Goal: Transaction & Acquisition: Purchase product/service

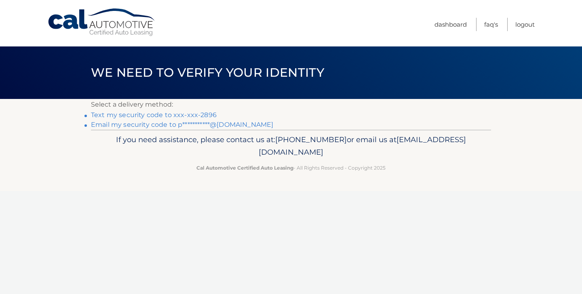
click at [127, 116] on link "Text my security code to xxx-xxx-2896" at bounding box center [154, 115] width 126 height 8
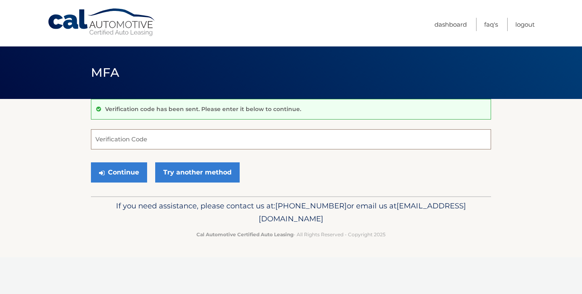
click at [117, 145] on input "Verification Code" at bounding box center [291, 139] width 400 height 20
type input "711945"
click at [122, 173] on button "Continue" at bounding box center [119, 172] width 56 height 20
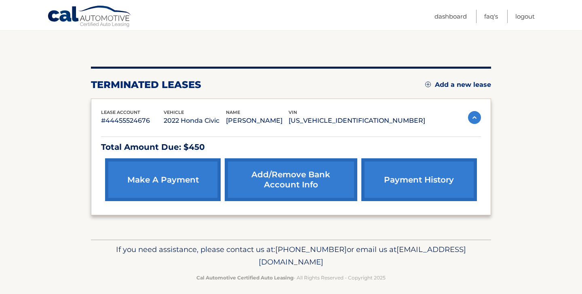
scroll to position [75, 0]
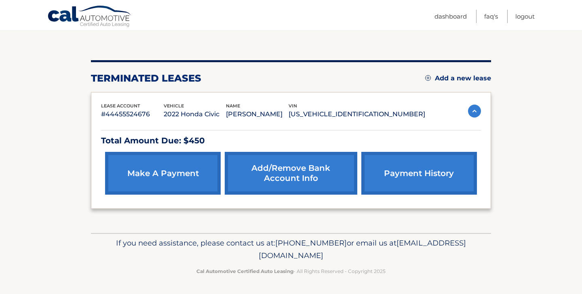
click at [154, 175] on link "make a payment" at bounding box center [163, 173] width 116 height 43
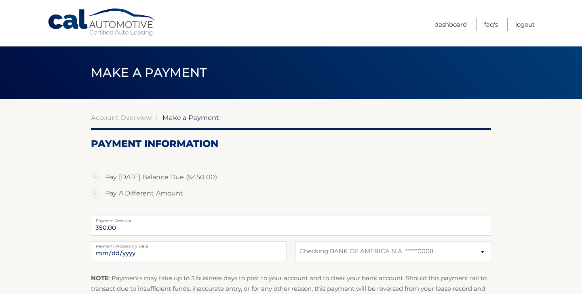
select select "MTM3YTViZTQtYTdkMi00MTQyLTg1ZjAtZTk5MWE1YTc5ODhi"
click at [93, 174] on label "Pay Today's Balance Due ($450.00)" at bounding box center [291, 177] width 400 height 16
click at [94, 174] on input "Pay Today's Balance Due ($450.00)" at bounding box center [98, 175] width 8 height 13
radio input "true"
type input "450.00"
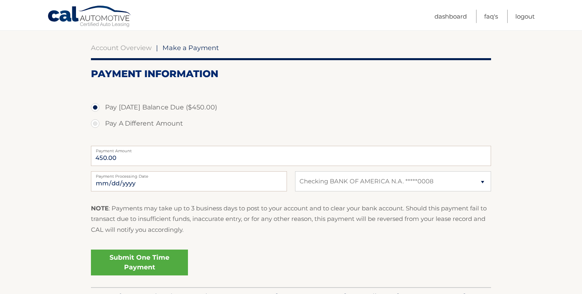
scroll to position [70, 0]
click at [395, 183] on select "Select Bank Account Checking BANK OF AMERICA N.A. *****0008" at bounding box center [393, 181] width 196 height 20
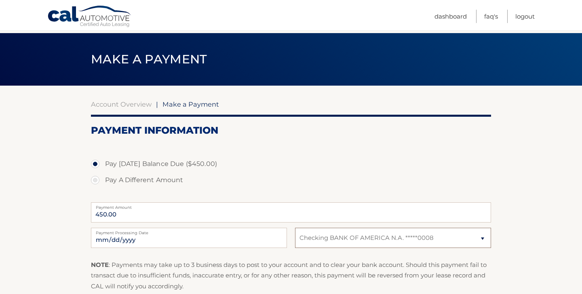
scroll to position [0, 0]
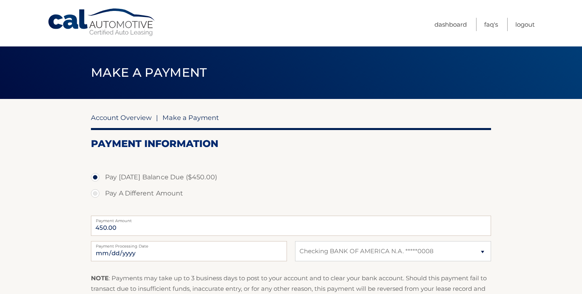
click at [128, 119] on link "Account Overview" at bounding box center [121, 118] width 61 height 8
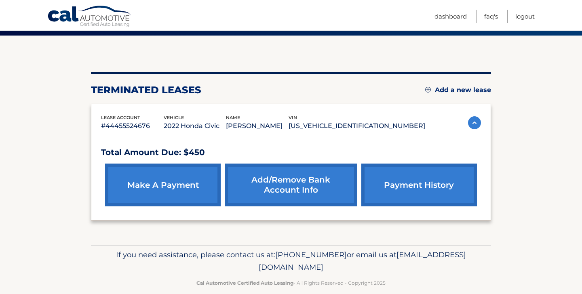
scroll to position [65, 0]
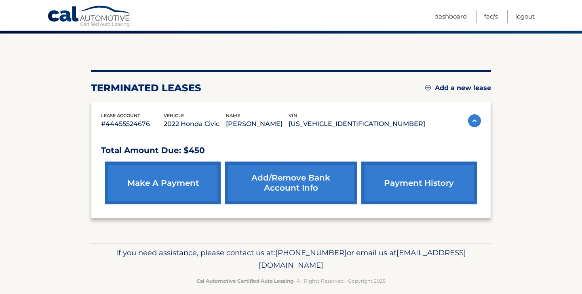
click at [288, 168] on link "Add/Remove bank account info" at bounding box center [291, 183] width 132 height 43
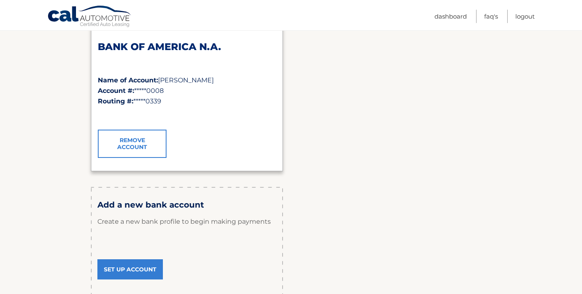
scroll to position [128, 0]
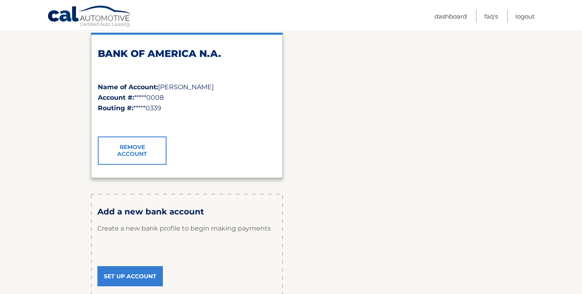
click at [126, 150] on link "Remove Account" at bounding box center [132, 151] width 69 height 28
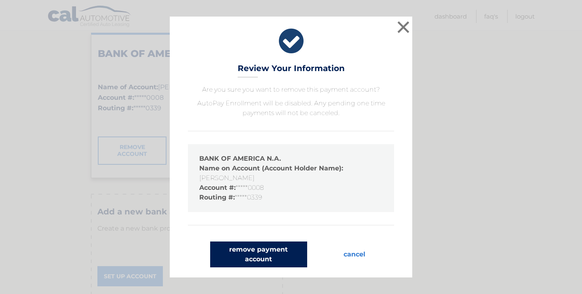
click at [259, 252] on button "remove payment account" at bounding box center [258, 255] width 97 height 26
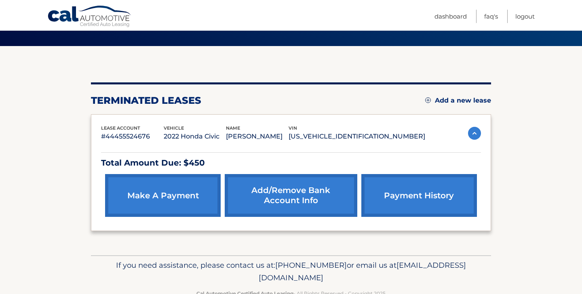
scroll to position [55, 0]
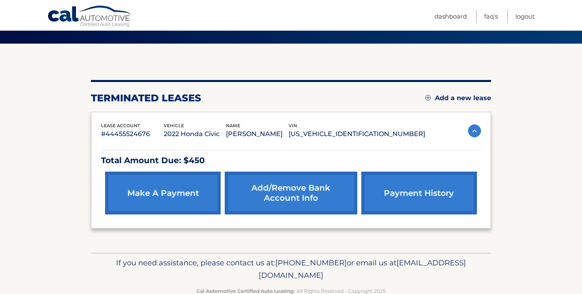
click at [295, 192] on link "Add/Remove bank account info" at bounding box center [291, 193] width 132 height 43
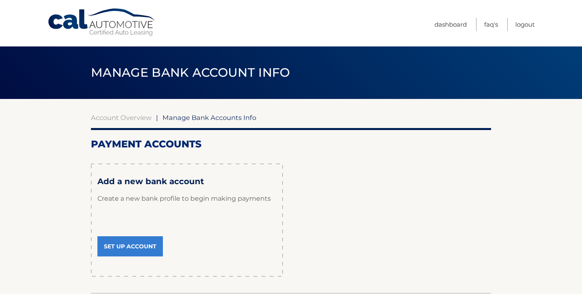
click at [125, 247] on link "Set Up Account" at bounding box center [129, 246] width 65 height 20
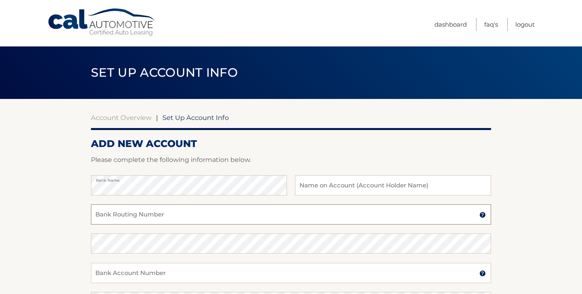
click at [104, 214] on input "Bank Routing Number" at bounding box center [291, 214] width 400 height 20
type input "021200339"
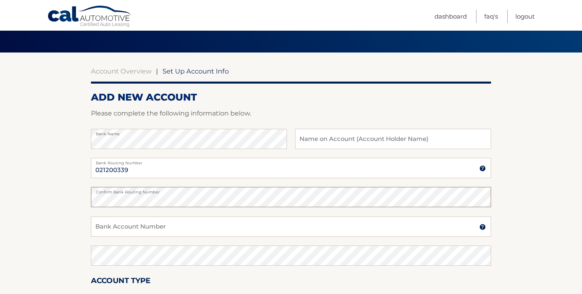
scroll to position [47, 0]
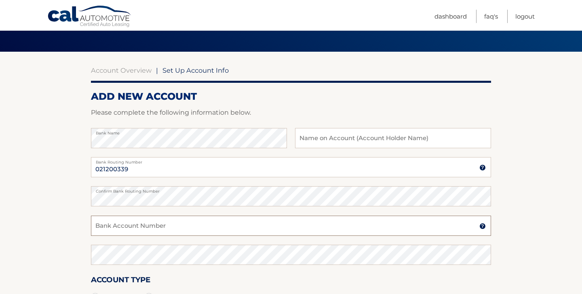
click at [106, 224] on input "Bank Account Number" at bounding box center [291, 226] width 400 height 20
type input "381001680009"
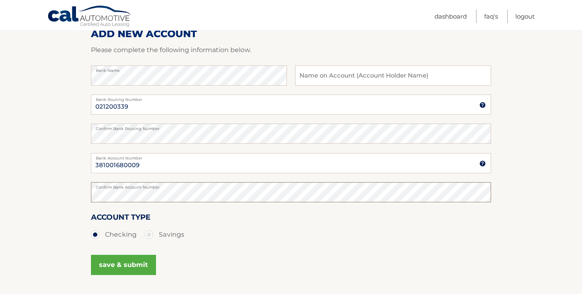
scroll to position [175, 0]
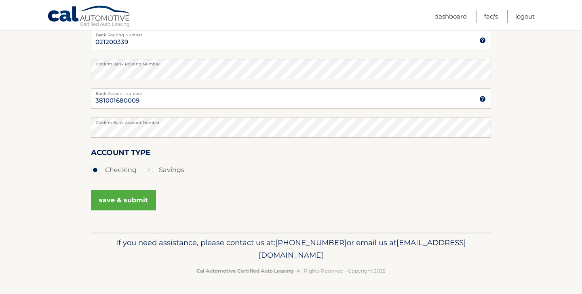
click at [124, 198] on button "save & submit" at bounding box center [123, 200] width 65 height 20
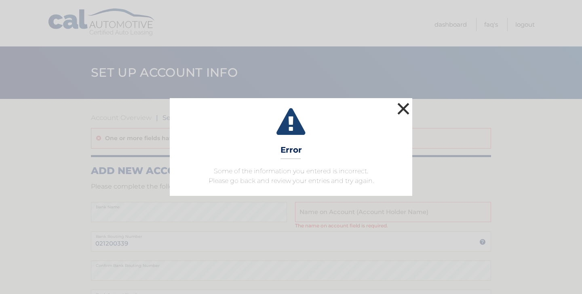
click at [403, 108] on button "×" at bounding box center [403, 109] width 16 height 16
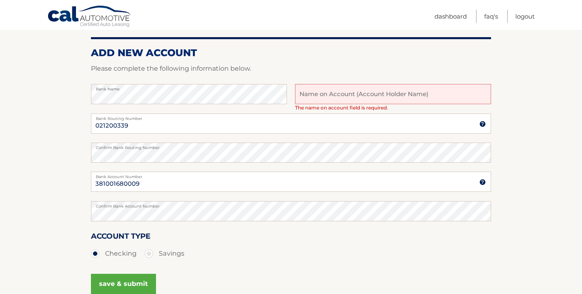
scroll to position [96, 0]
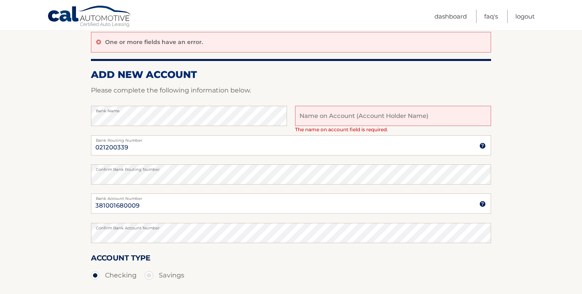
click at [312, 112] on input "text" at bounding box center [393, 116] width 196 height 20
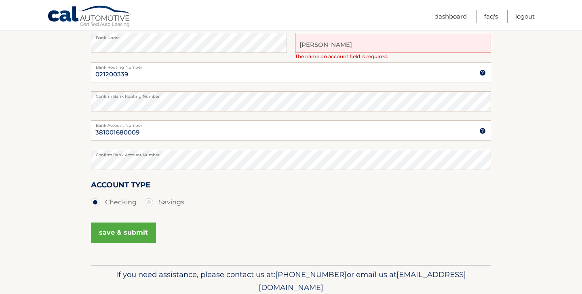
scroll to position [201, 0]
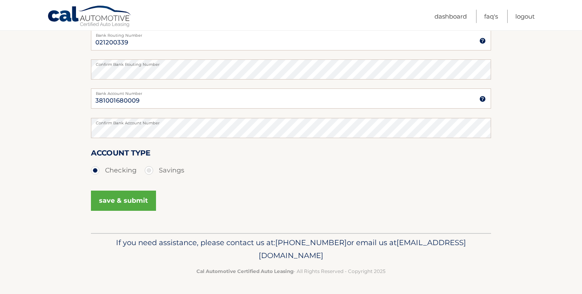
type input "Paul DePinto"
click at [133, 202] on button "save & submit" at bounding box center [123, 201] width 65 height 20
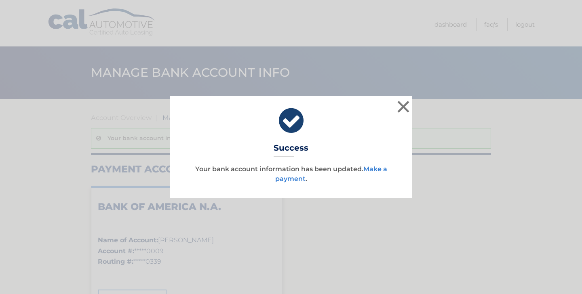
click at [376, 168] on link "Make a payment" at bounding box center [331, 173] width 112 height 17
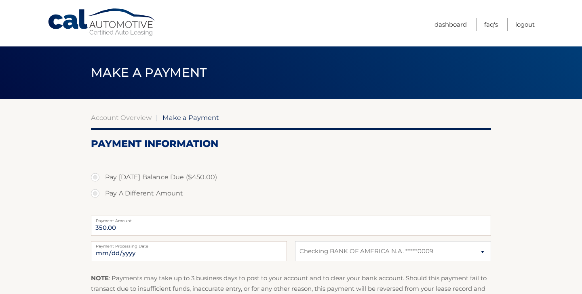
select select "ZTAwNDRiN2YtZmY3OC00ZWE4LThkMDMtY2ZkZGU5OWI1NTg0"
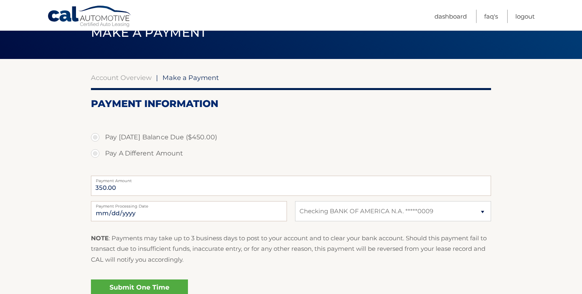
scroll to position [46, 0]
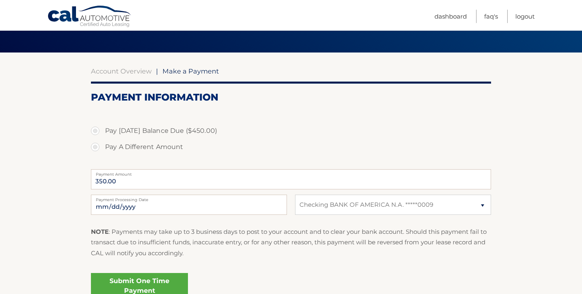
click at [96, 129] on label "Pay [DATE] Balance Due ($450.00)" at bounding box center [291, 131] width 400 height 16
click at [96, 129] on input "Pay Today's Balance Due ($450.00)" at bounding box center [98, 129] width 8 height 13
radio input "true"
type input "450.00"
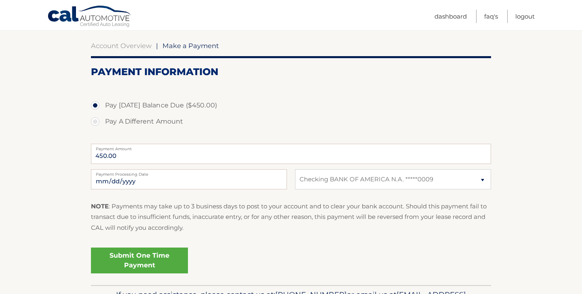
scroll to position [74, 0]
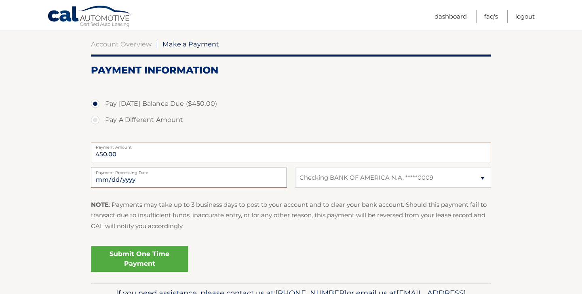
click at [142, 176] on input "2025-10-15" at bounding box center [189, 178] width 196 height 20
type input "2025-10-20"
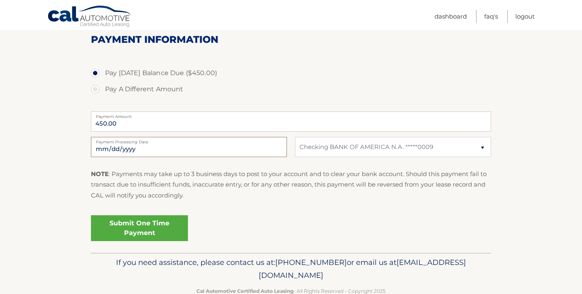
scroll to position [110, 0]
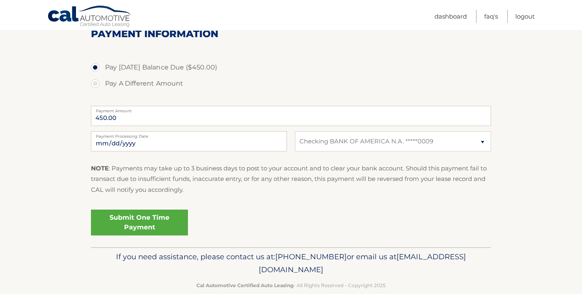
click at [131, 228] on link "Submit One Time Payment" at bounding box center [139, 223] width 97 height 26
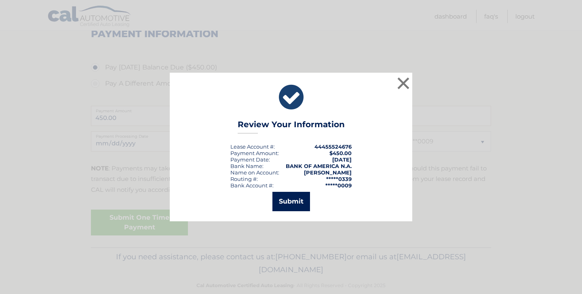
click at [285, 201] on button "Submit" at bounding box center [291, 201] width 38 height 19
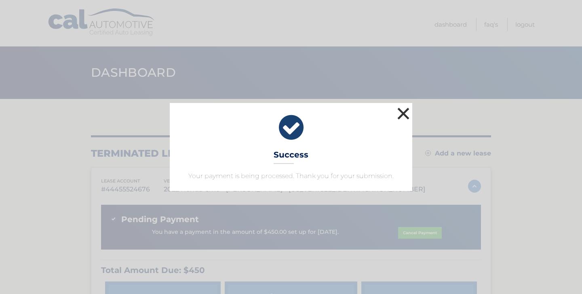
click at [404, 113] on button "×" at bounding box center [403, 113] width 16 height 16
